Goal: Navigation & Orientation: Find specific page/section

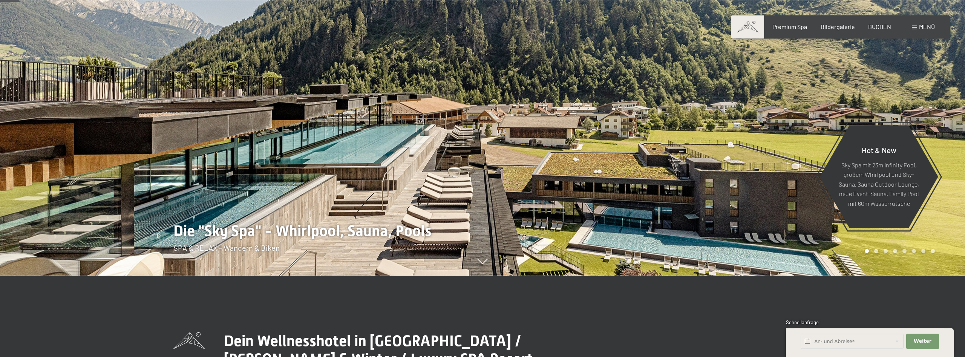
scroll to position [115, 0]
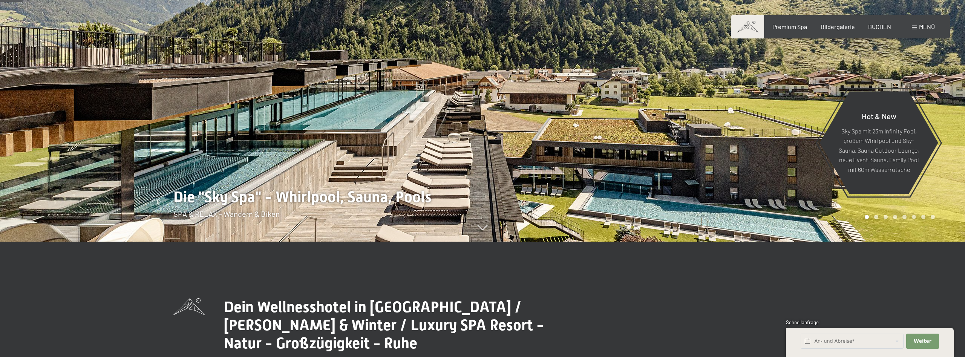
click at [404, 155] on div at bounding box center [241, 63] width 482 height 357
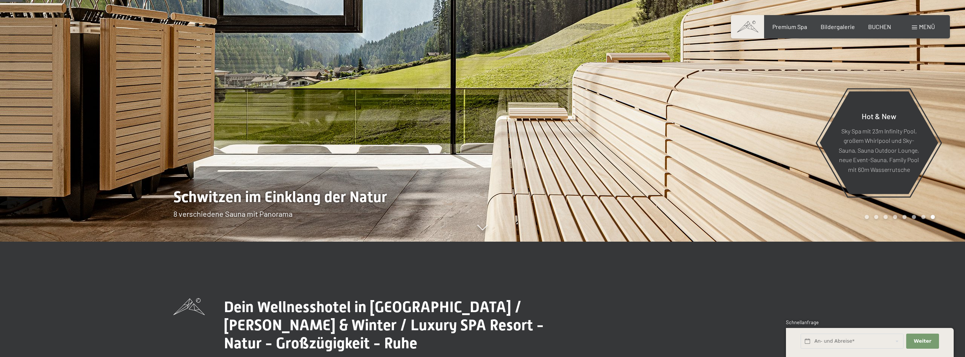
click at [404, 155] on div at bounding box center [241, 63] width 482 height 357
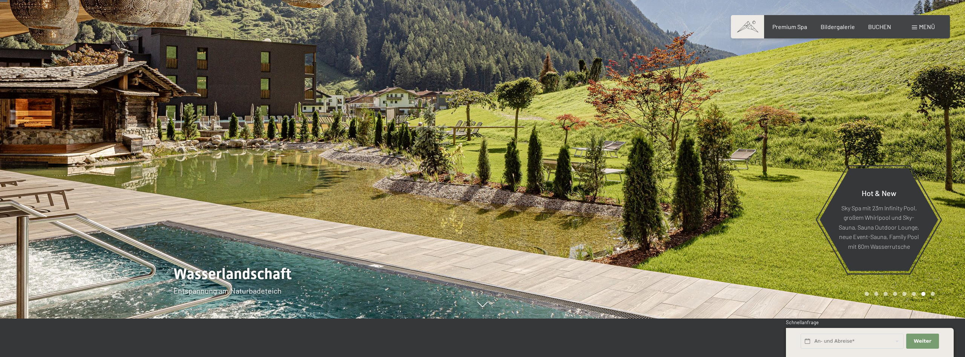
scroll to position [0, 0]
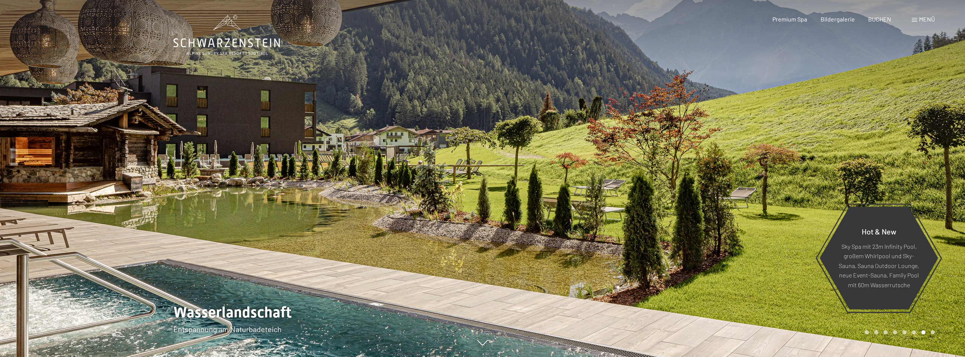
click at [392, 165] on div at bounding box center [241, 178] width 482 height 357
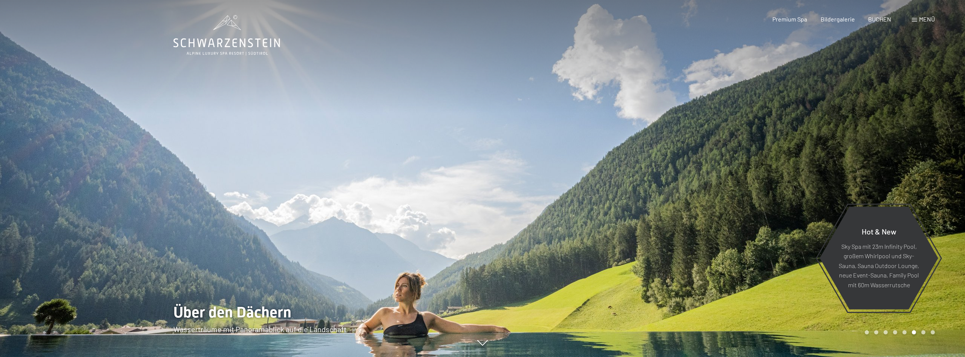
click at [374, 253] on div at bounding box center [241, 178] width 482 height 357
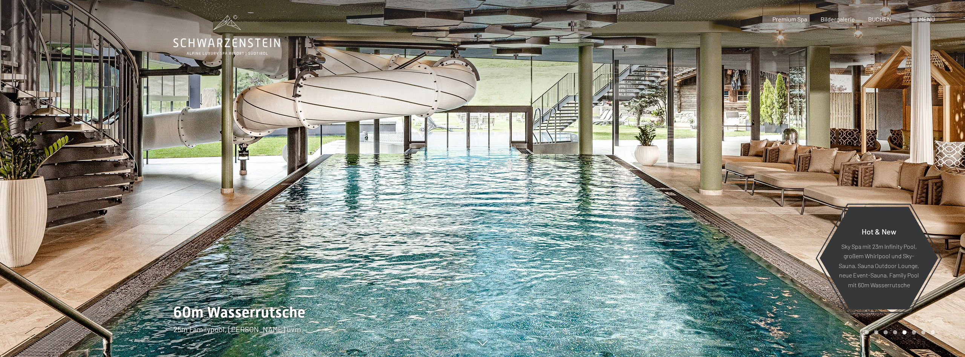
click at [594, 252] on div at bounding box center [723, 178] width 482 height 357
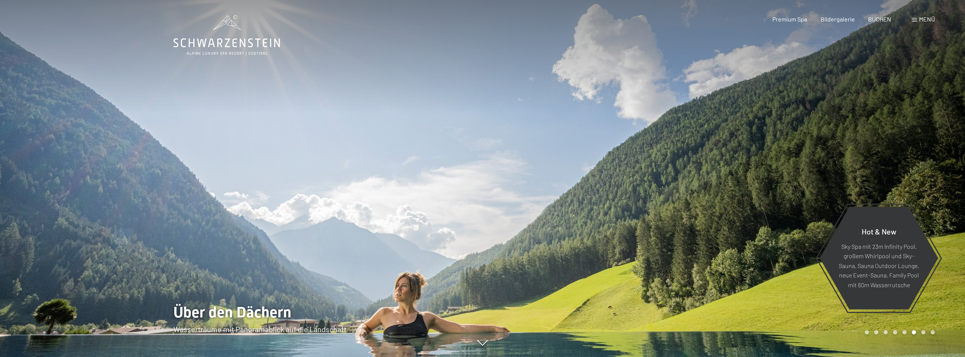
click at [594, 252] on div at bounding box center [723, 178] width 482 height 357
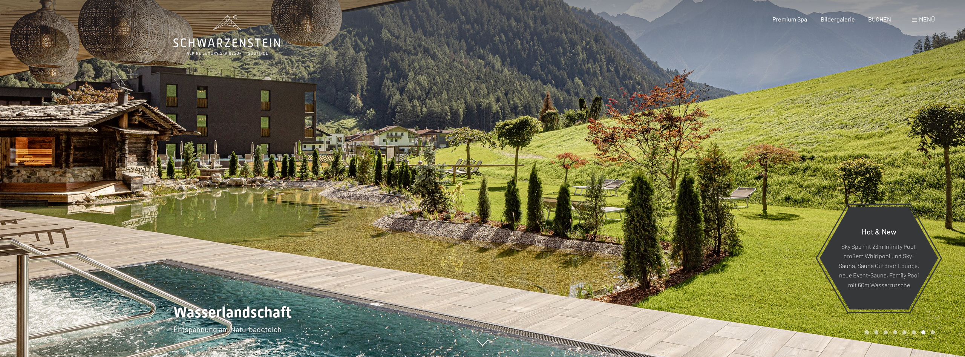
click at [594, 252] on div at bounding box center [723, 178] width 482 height 357
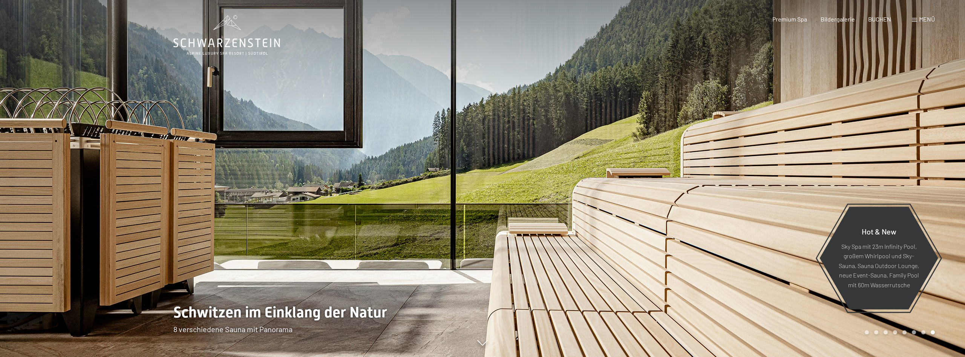
click at [594, 252] on div at bounding box center [723, 178] width 482 height 357
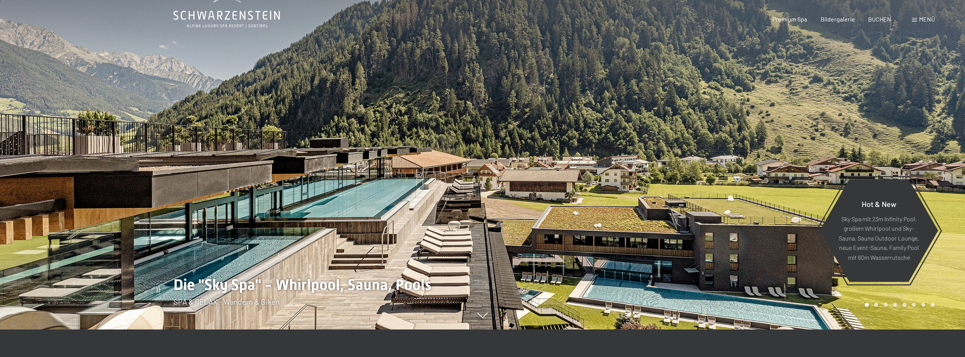
scroll to position [38, 0]
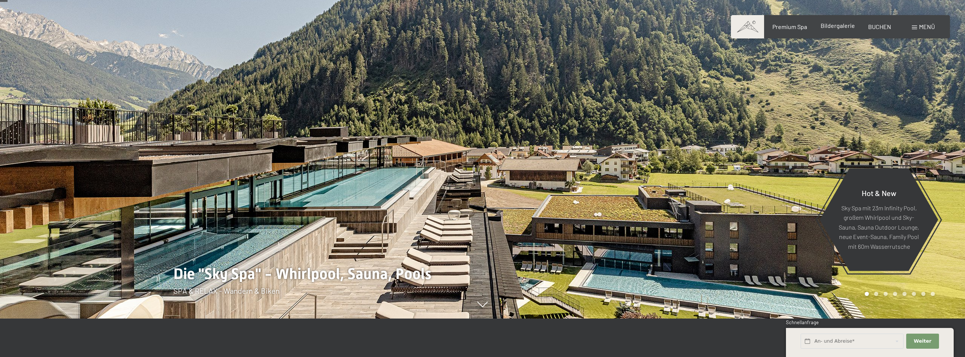
click at [838, 28] on span "Bildergalerie" at bounding box center [838, 25] width 34 height 7
